Goal: Browse casually

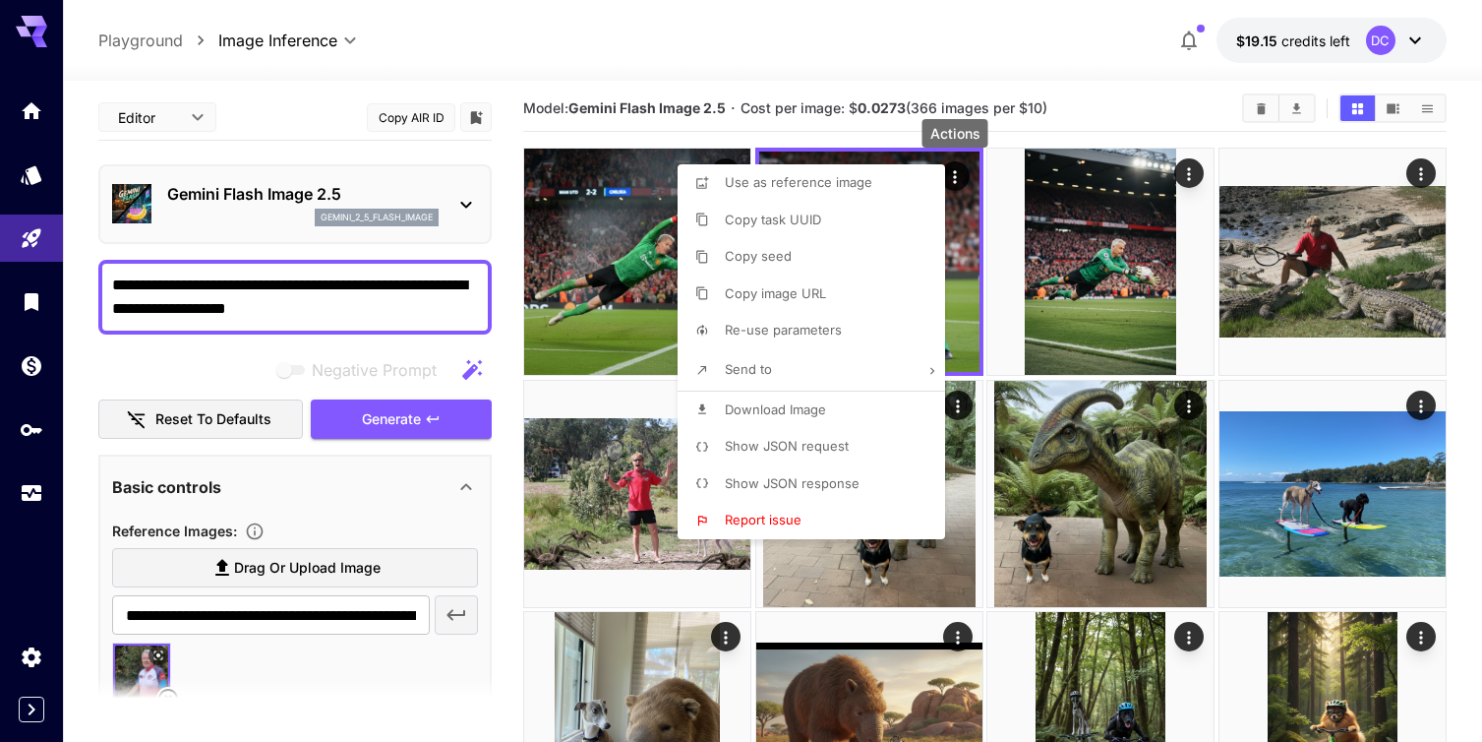
scroll to position [92, 0]
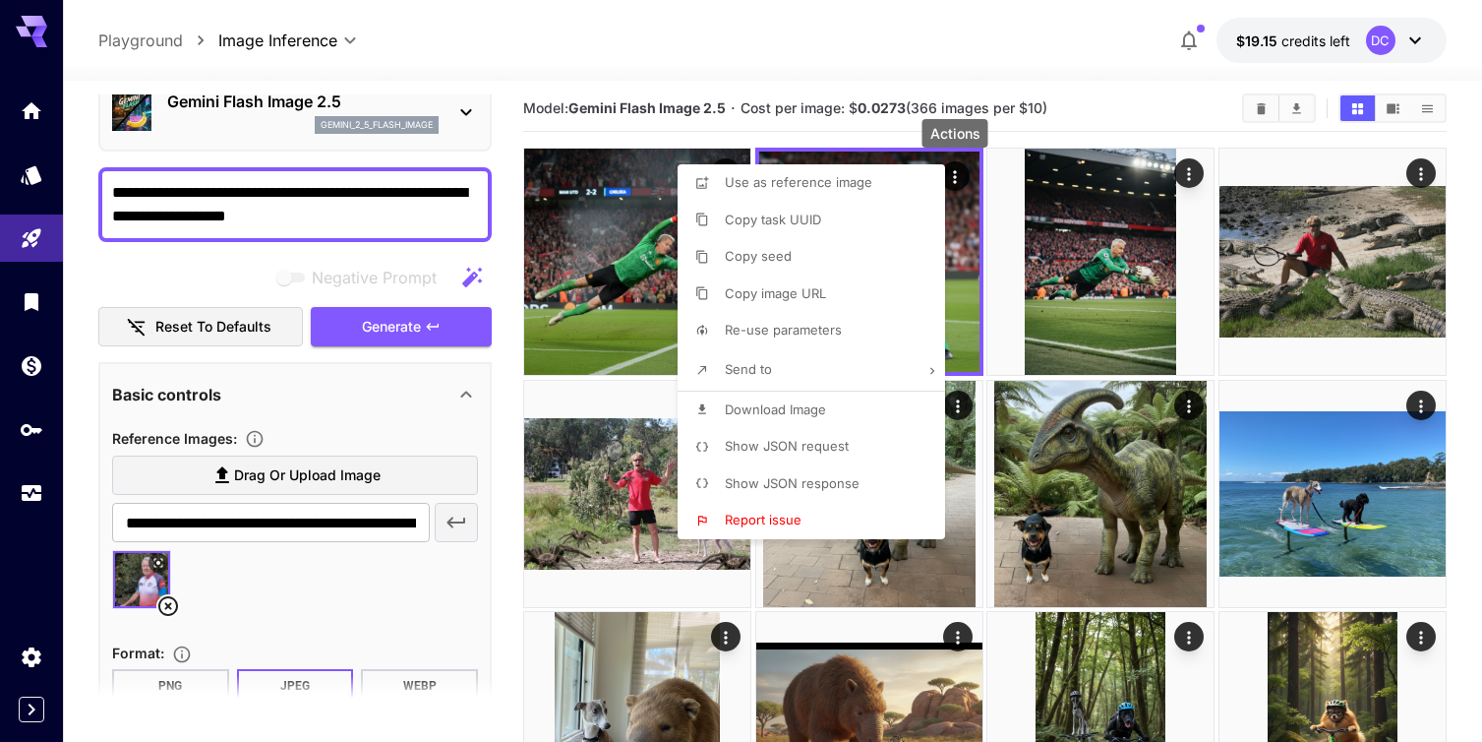
click at [488, 18] on div at bounding box center [741, 371] width 1482 height 742
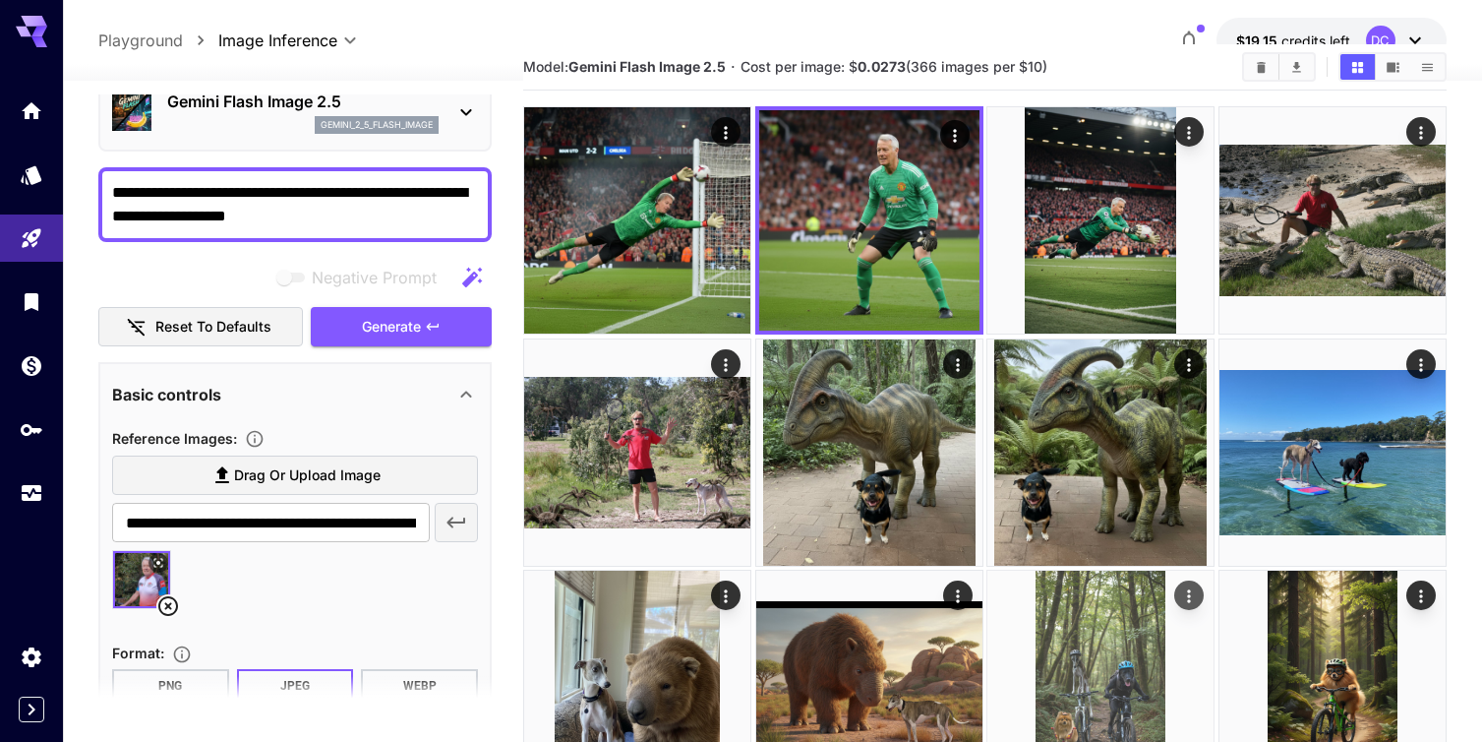
scroll to position [53, 0]
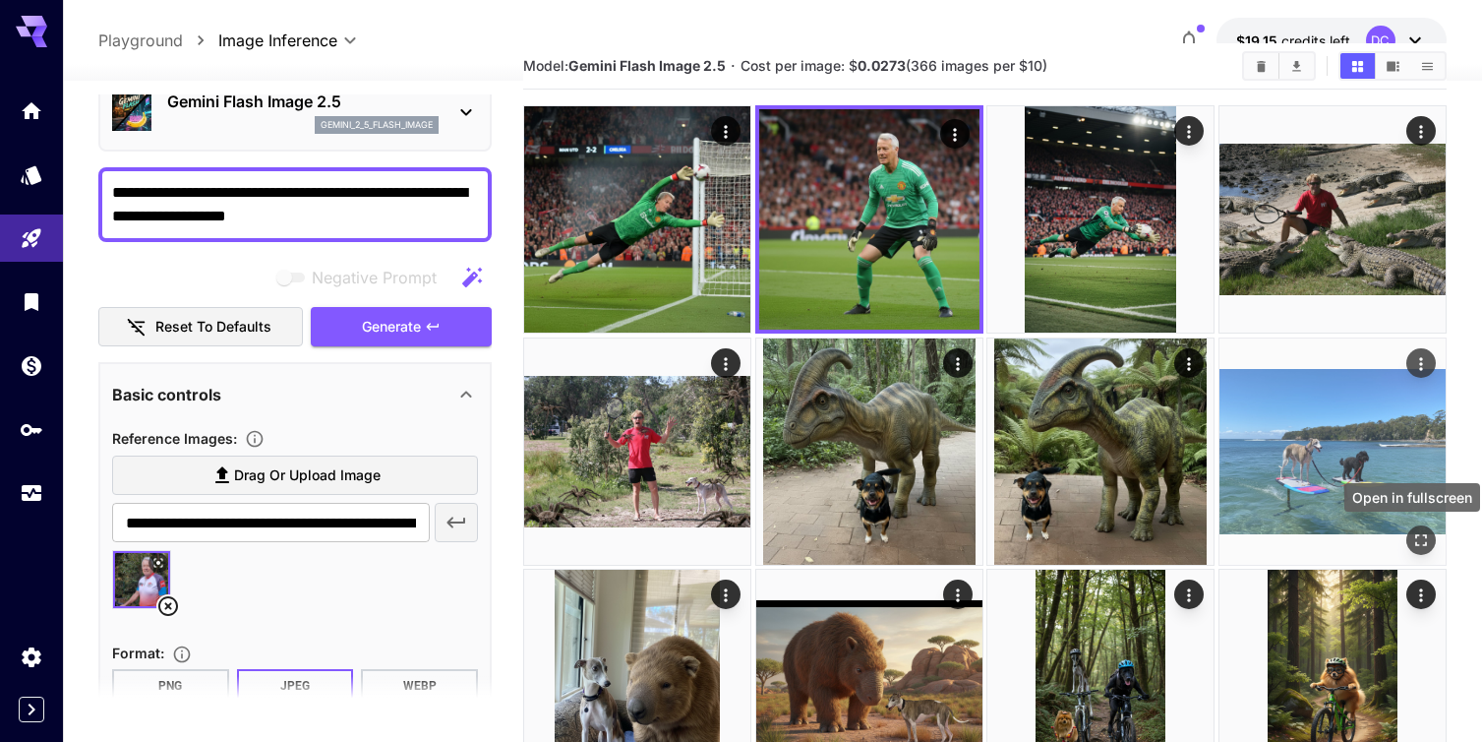
click at [1423, 534] on icon "Open in fullscreen" at bounding box center [1421, 540] width 12 height 12
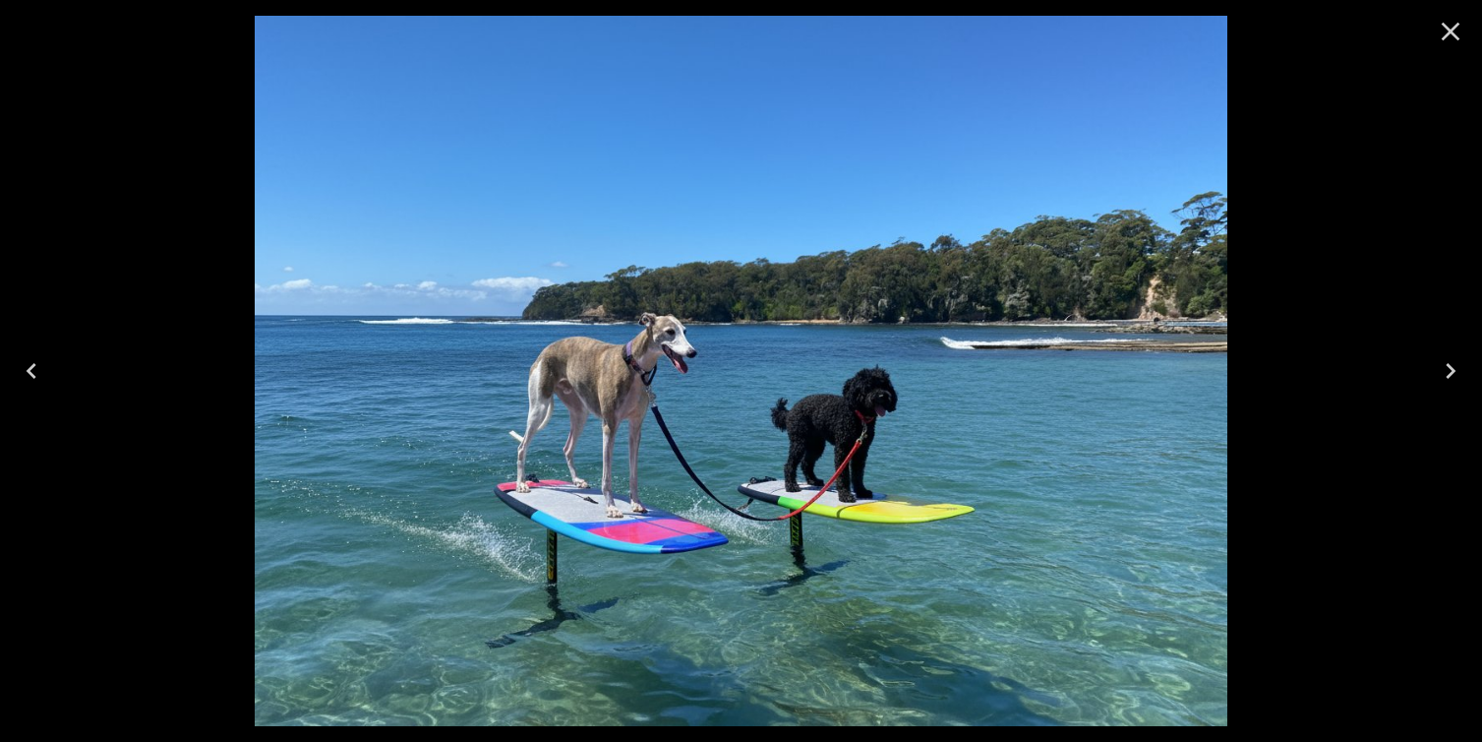
click at [1446, 30] on icon "Close" at bounding box center [1450, 31] width 31 height 31
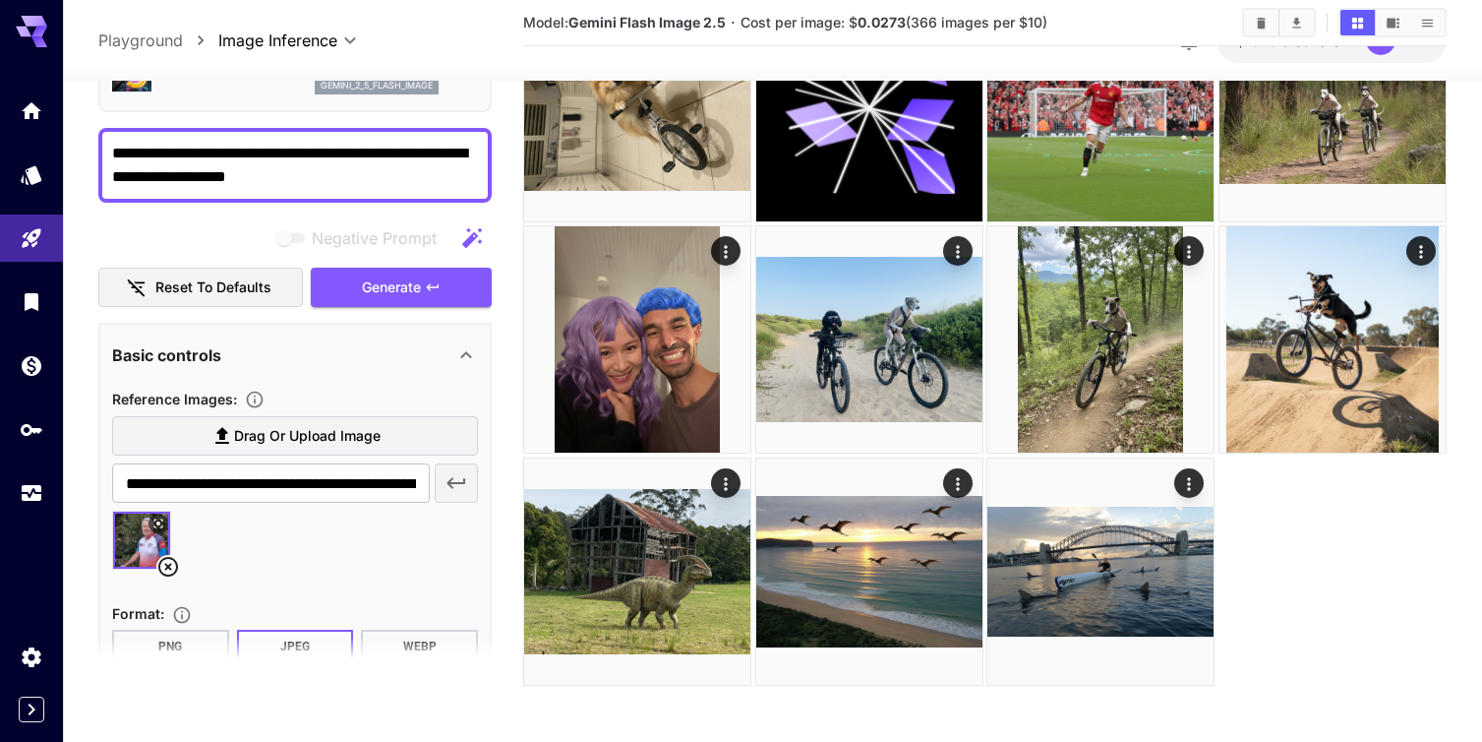
scroll to position [862, 0]
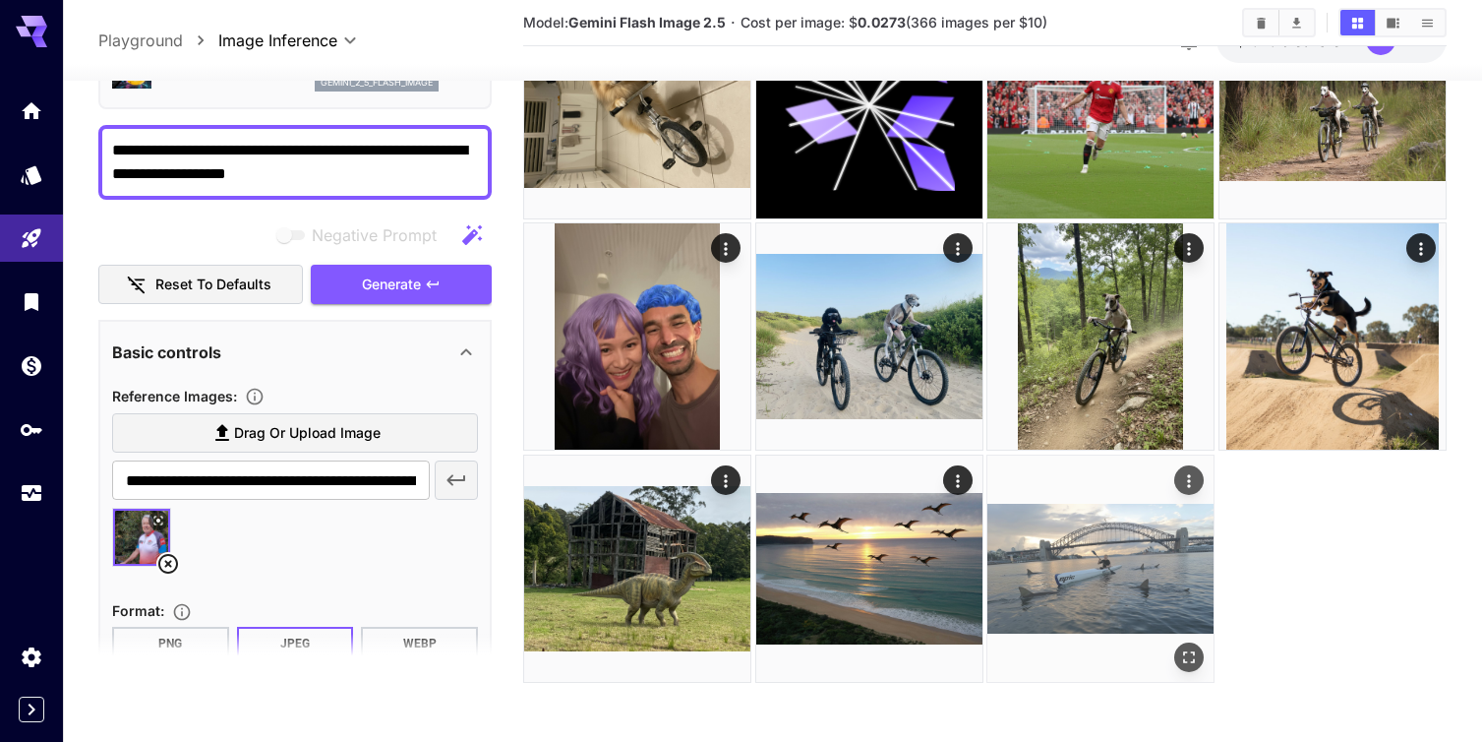
click at [1095, 542] on img at bounding box center [1100, 568] width 226 height 226
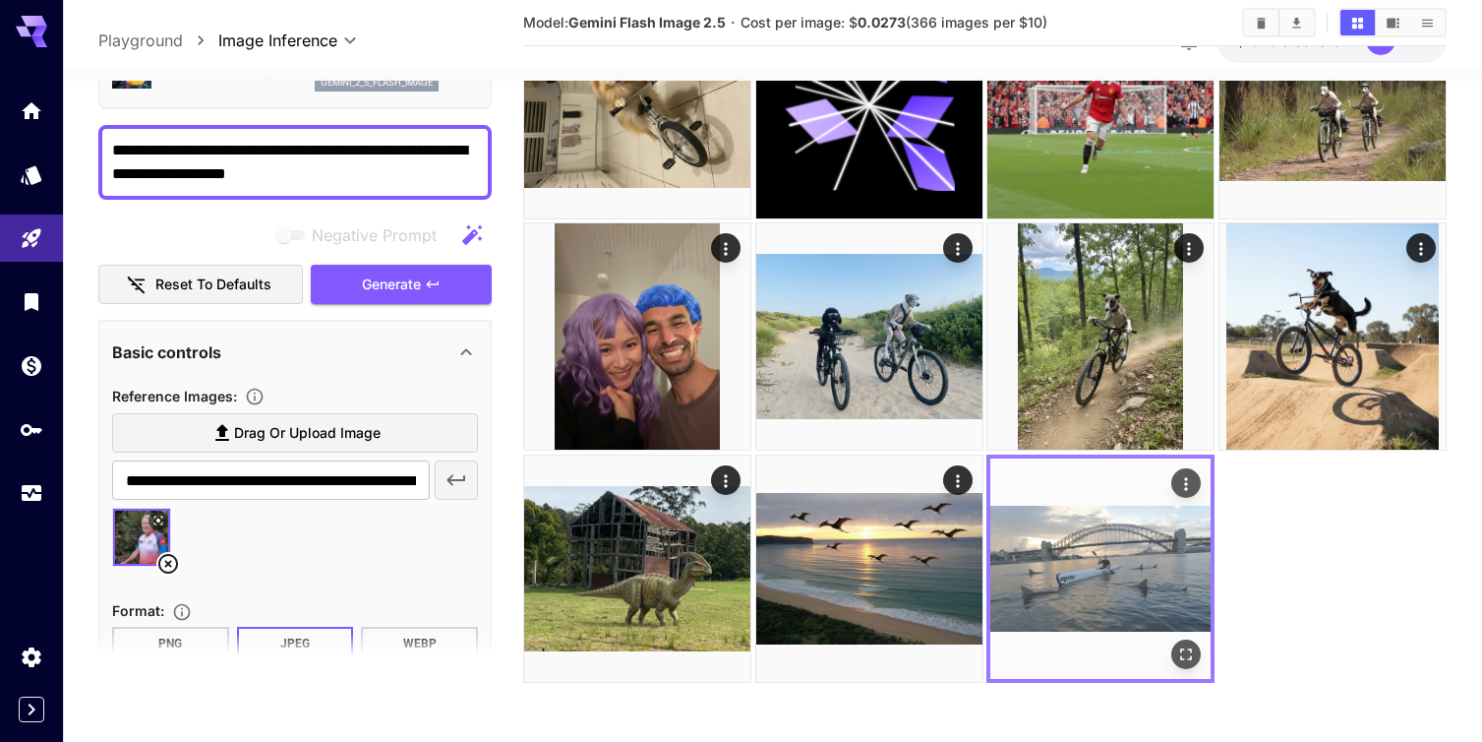
click at [1186, 650] on icon "Open in fullscreen" at bounding box center [1186, 654] width 20 height 20
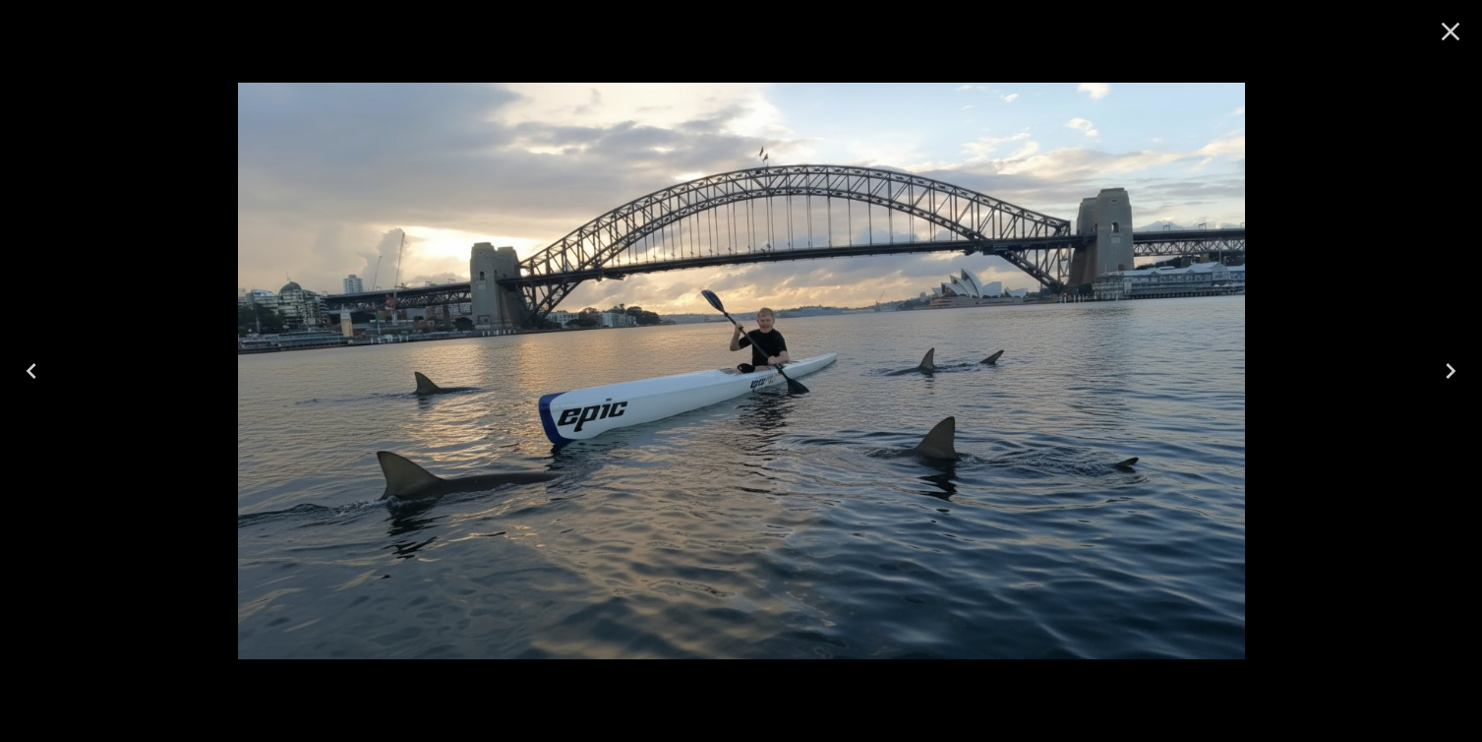
click at [1455, 34] on icon "Close" at bounding box center [1451, 32] width 19 height 19
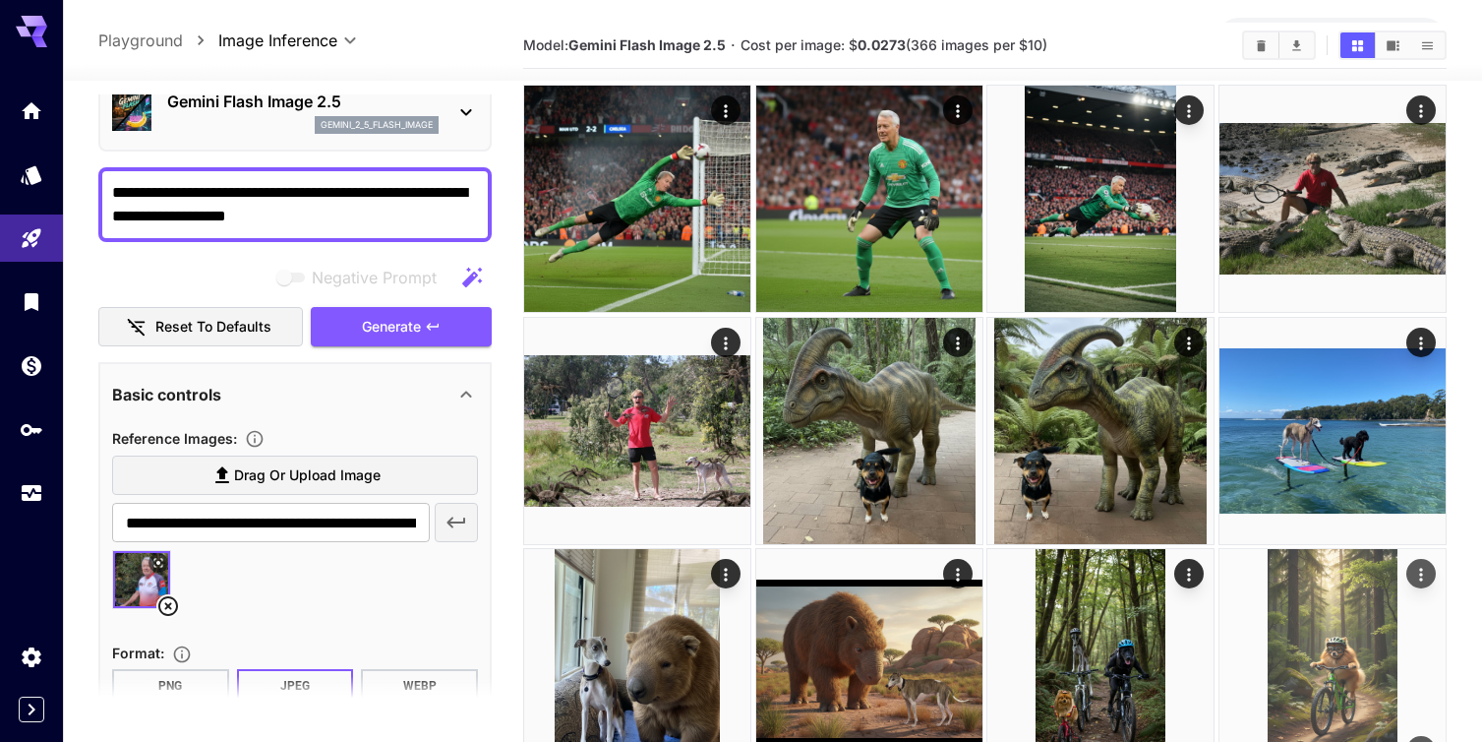
scroll to position [84, 0]
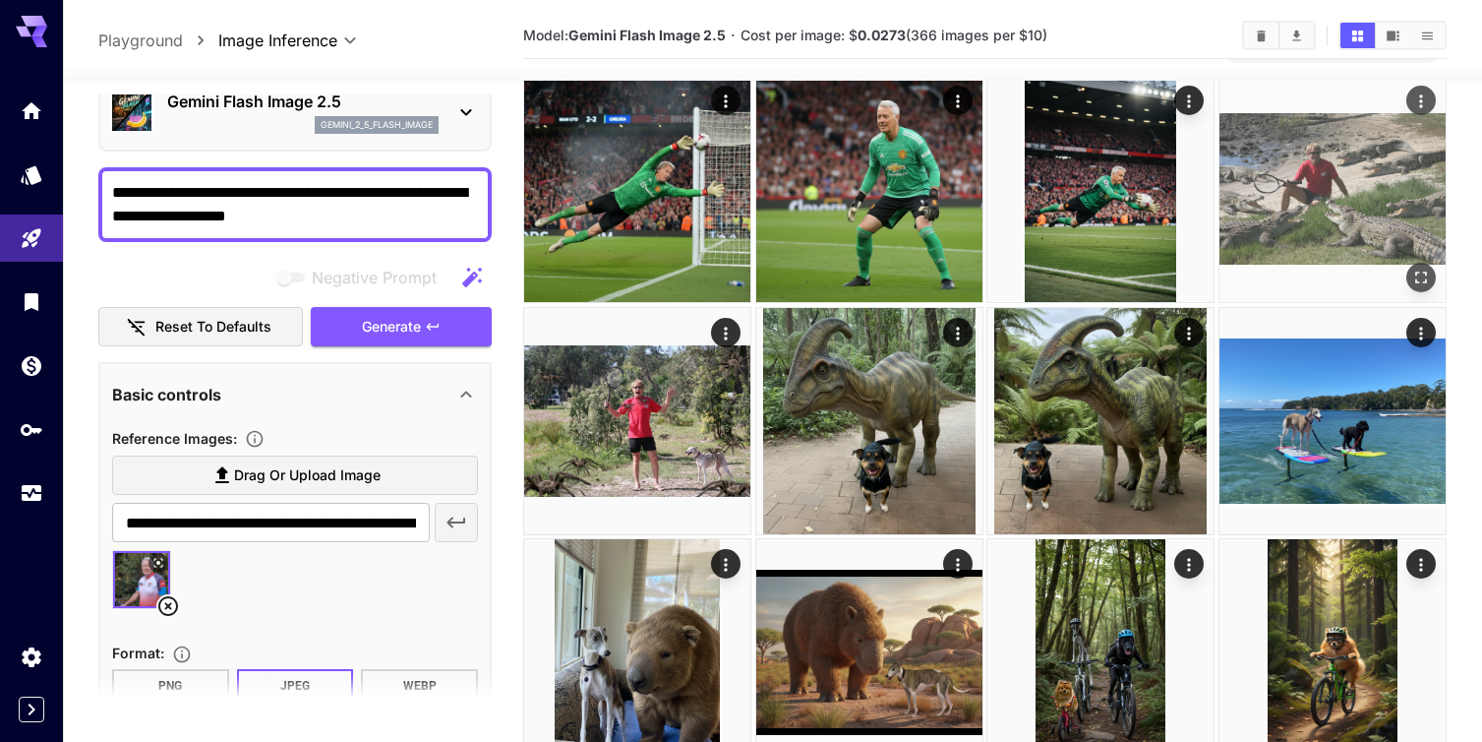
click at [1422, 272] on icon "Open in fullscreen" at bounding box center [1421, 277] width 20 height 20
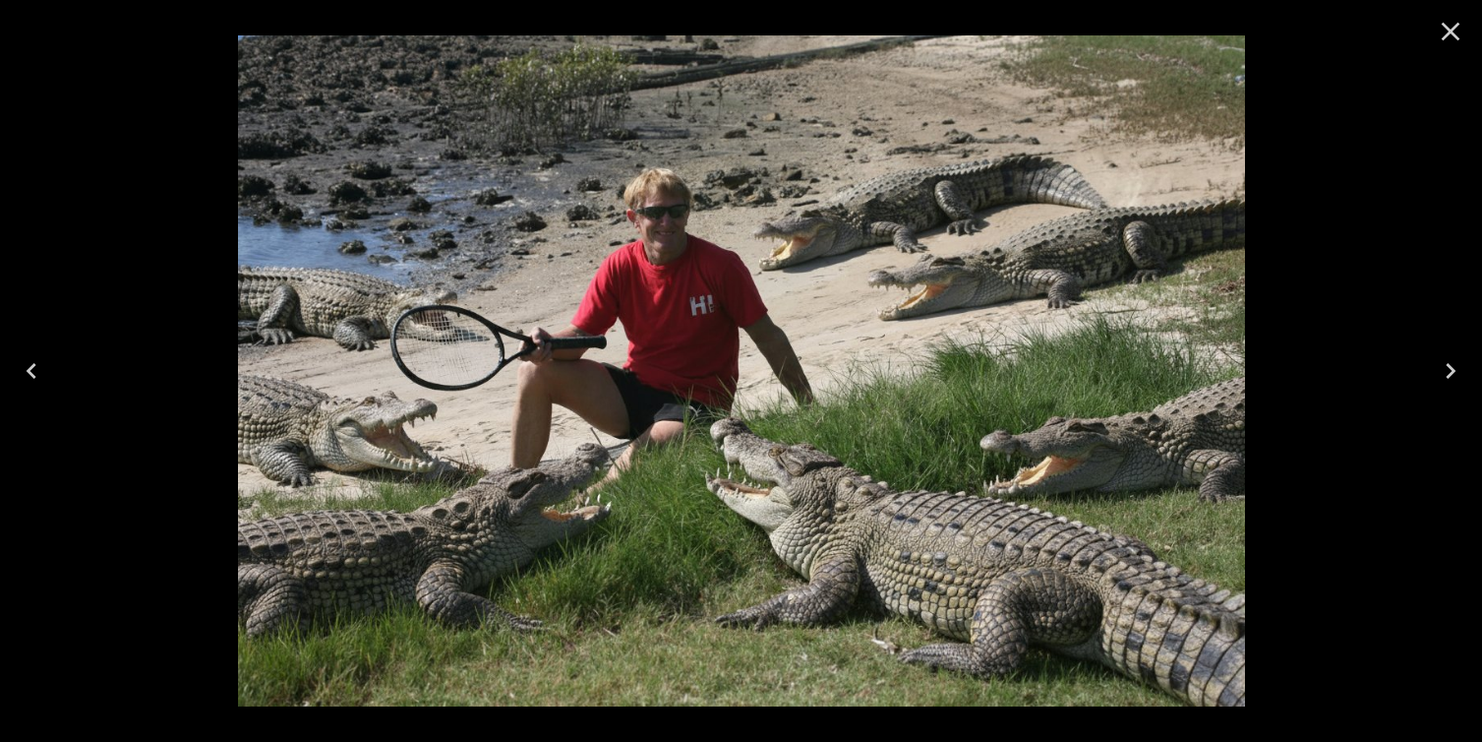
click at [1449, 30] on icon "Close" at bounding box center [1451, 32] width 19 height 19
